Goal: Information Seeking & Learning: Learn about a topic

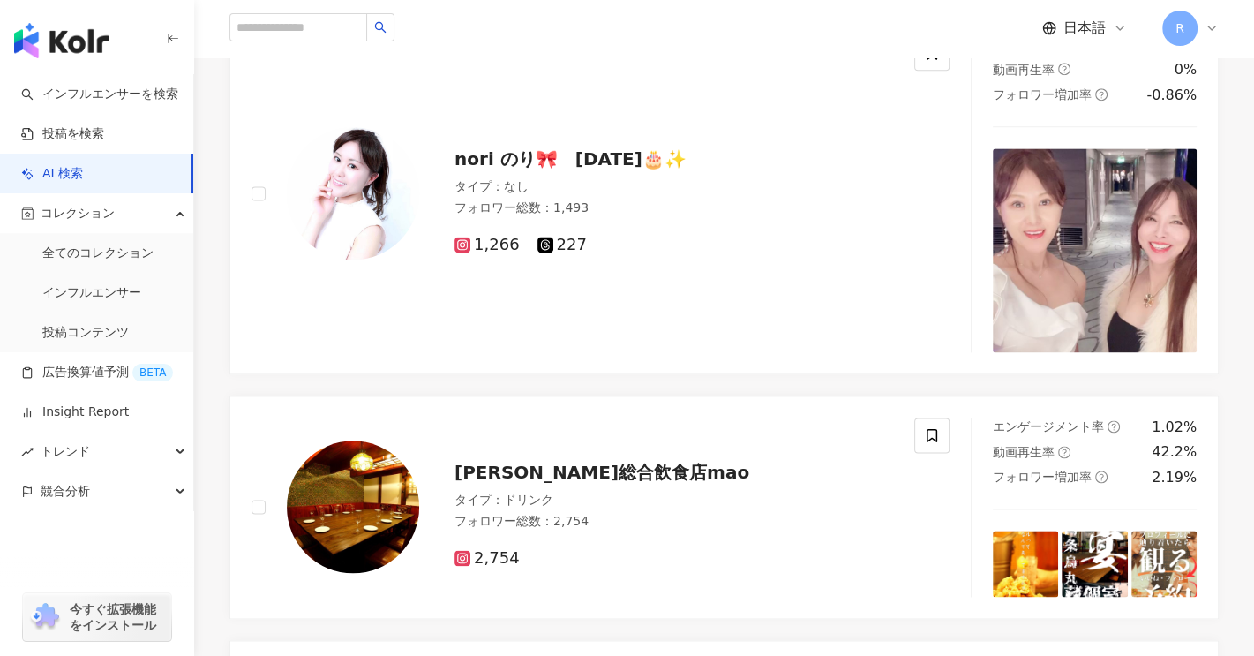
scroll to position [2206, 0]
click at [479, 243] on span "1,266" at bounding box center [486, 245] width 65 height 19
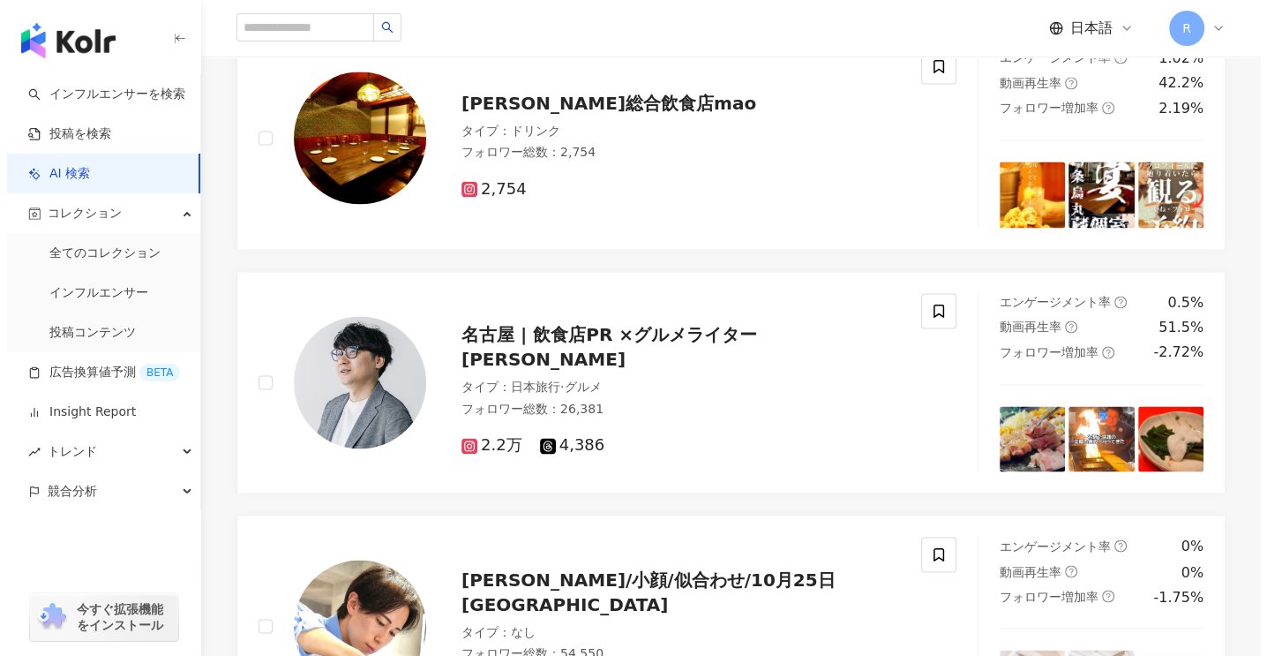
scroll to position [2735, 0]
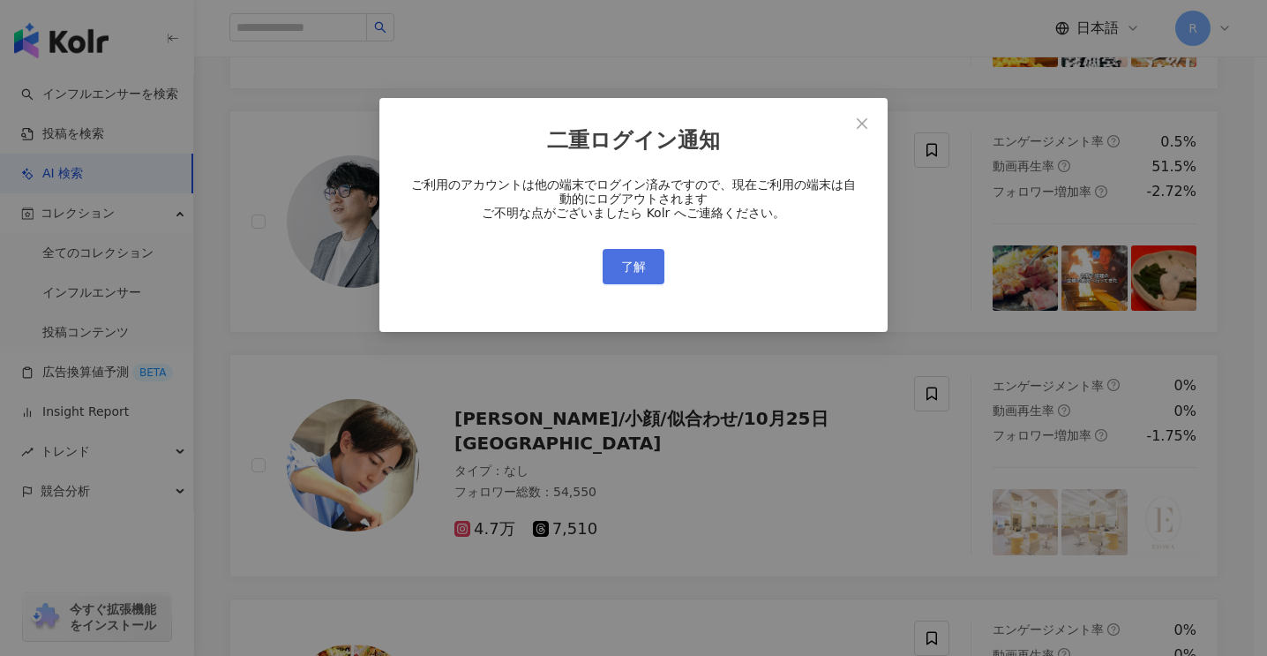
click at [646, 273] on button "了解" at bounding box center [634, 266] width 62 height 35
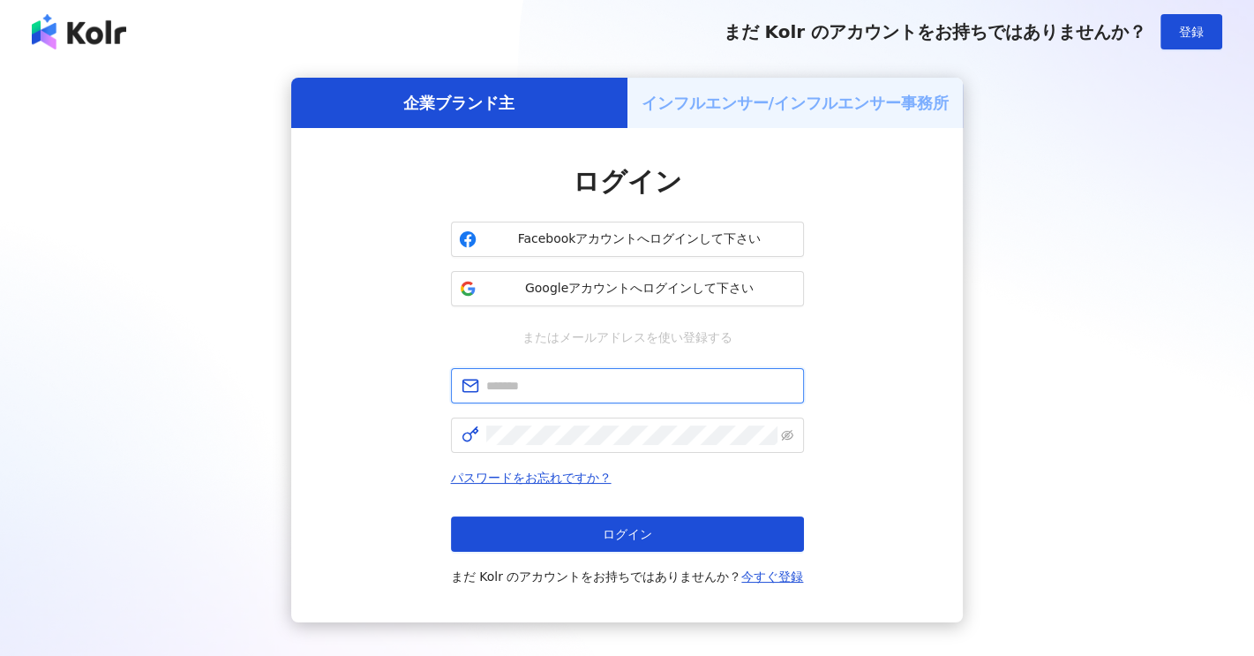
type input "**********"
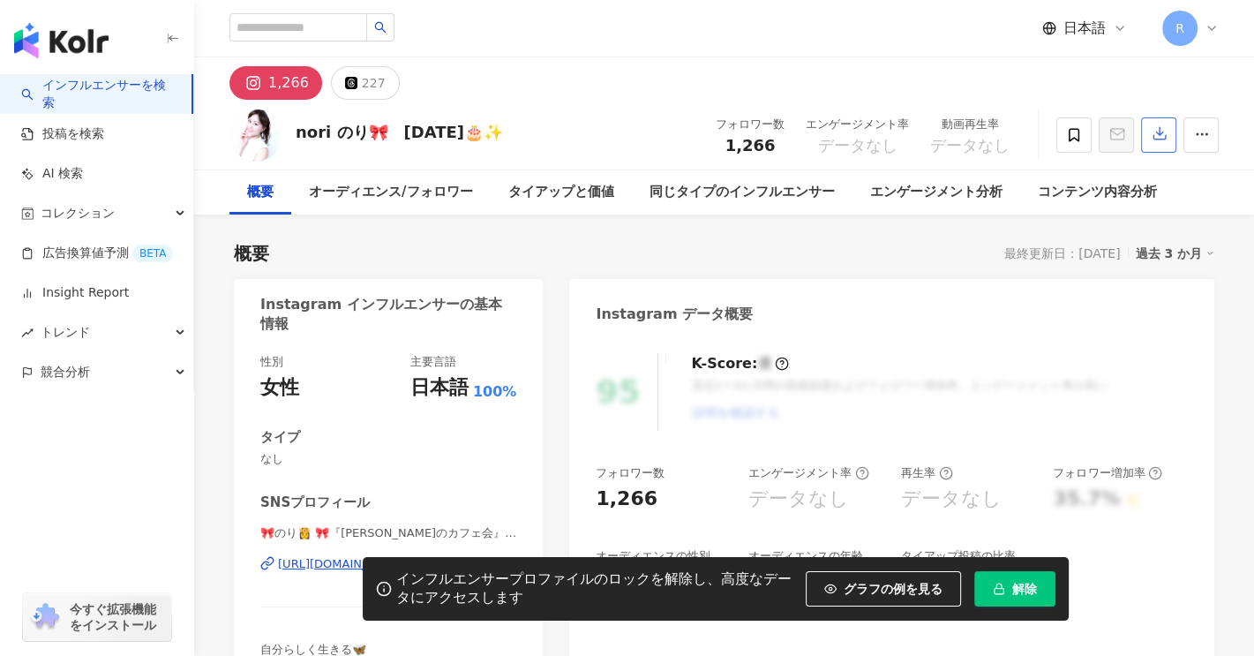
click at [1158, 138] on icon "button" at bounding box center [1159, 133] width 16 height 16
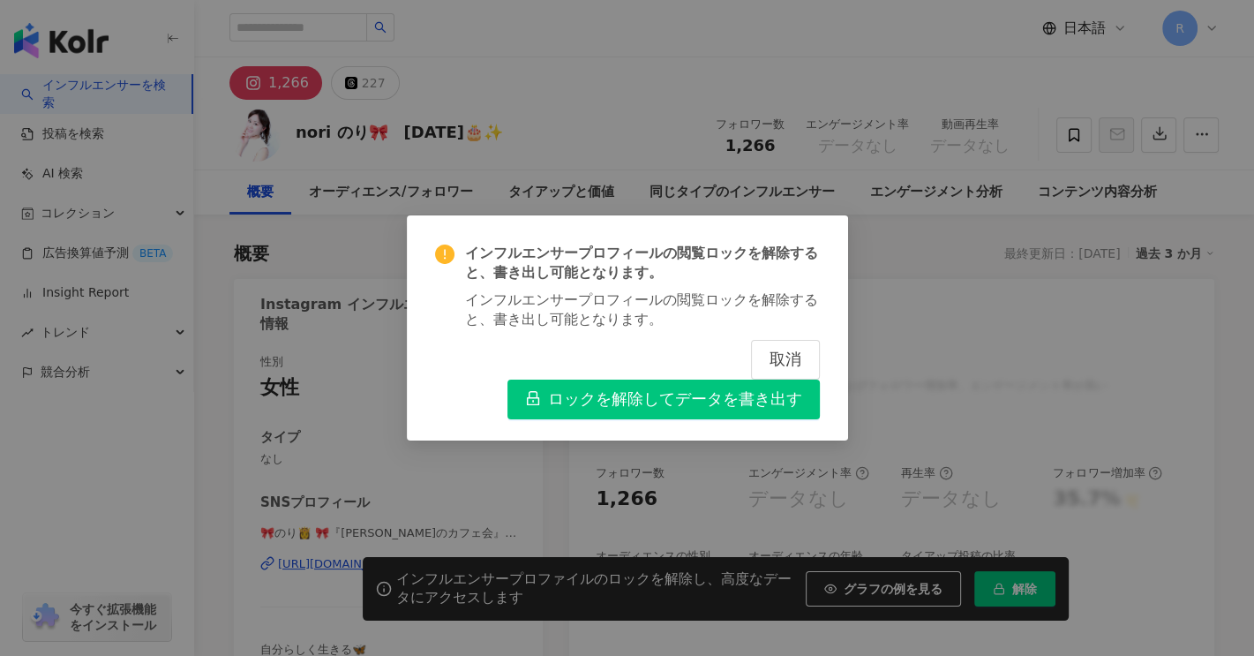
click at [1187, 337] on div "インフルエンサープロフィールの閲覧ロックを解除すると、書き出し可能となります。 インフルエンサープロフィールの閲覧ロックを解除すると、書き出し可能となります。…" at bounding box center [627, 328] width 1254 height 656
click at [793, 358] on span "取消" at bounding box center [785, 359] width 32 height 19
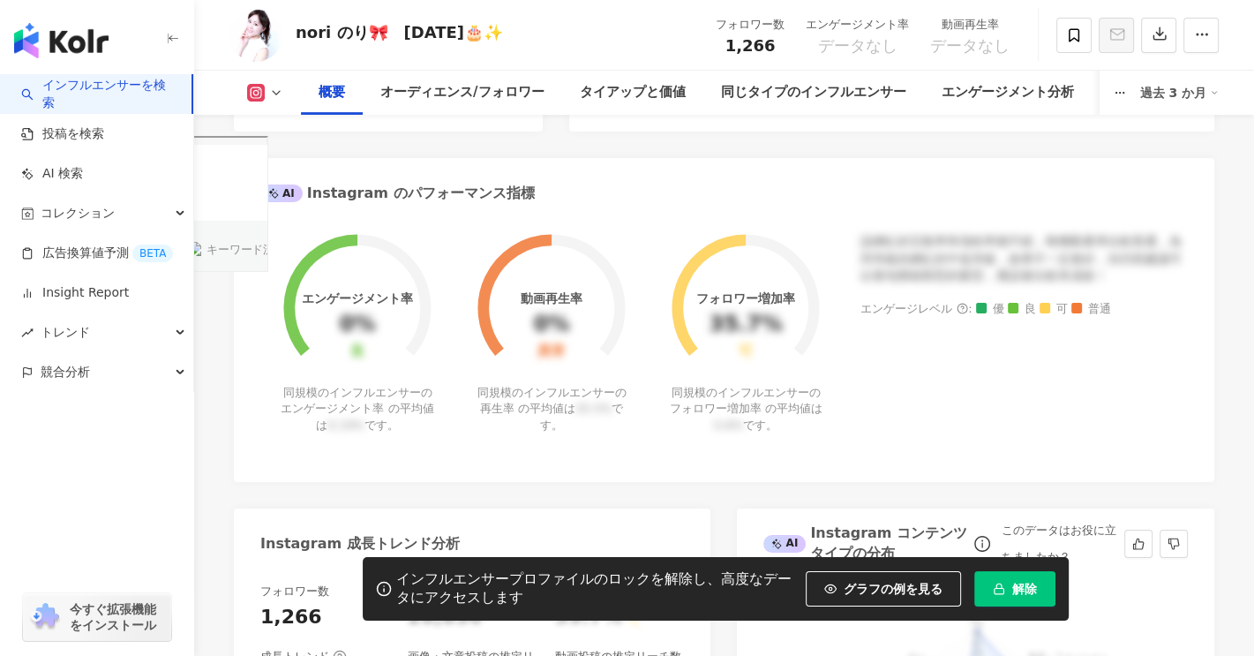
scroll to position [540, 0]
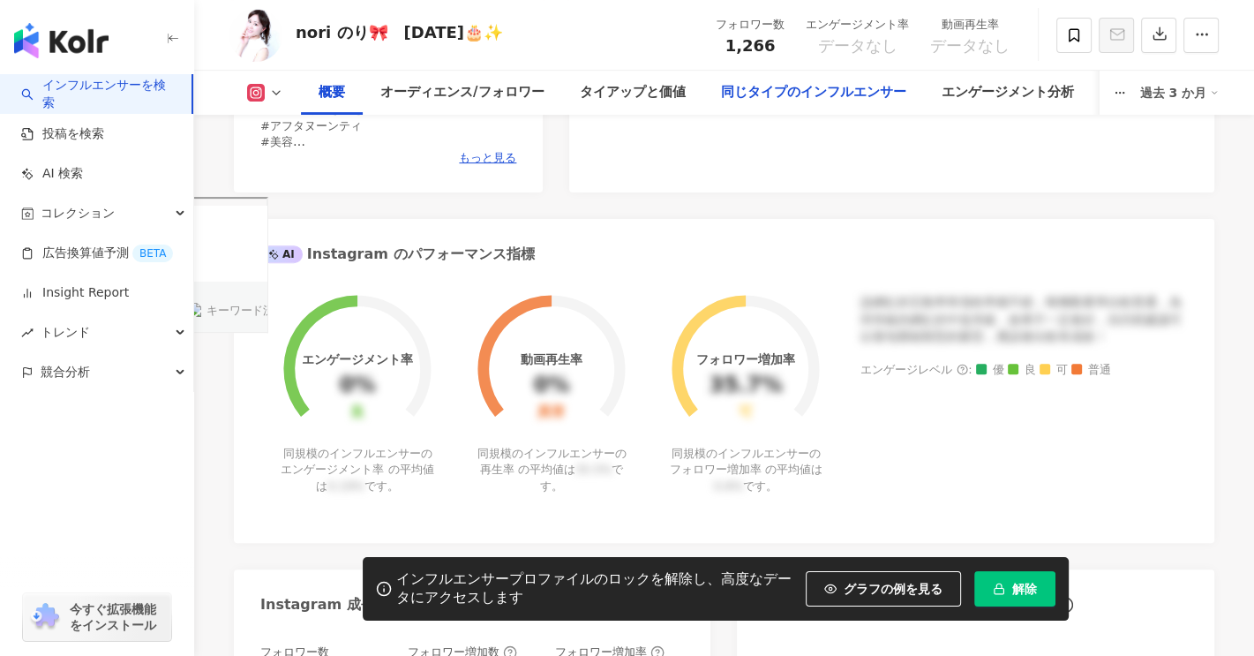
click at [873, 91] on div "同じタイプのインフルエンサー" at bounding box center [812, 92] width 185 height 21
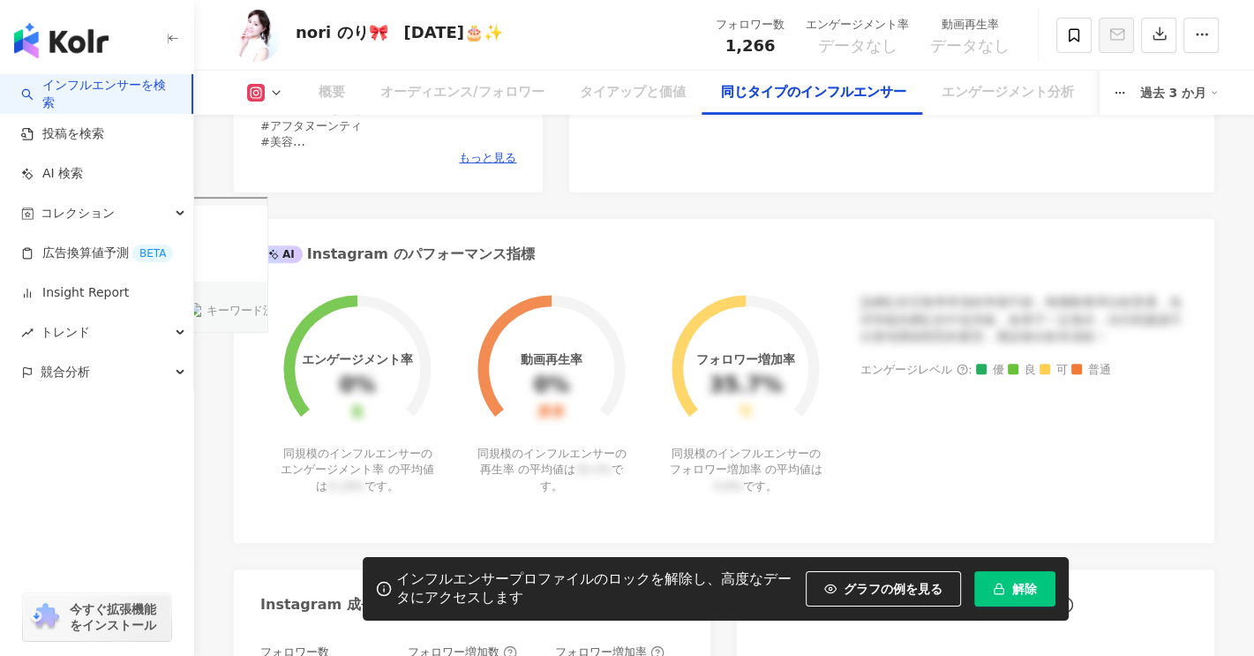
scroll to position [2919, 0]
